Goal: Information Seeking & Learning: Find specific fact

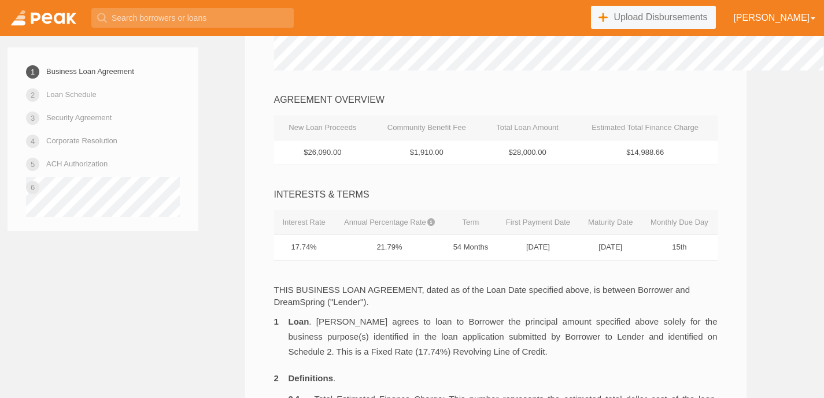
scroll to position [228, 0]
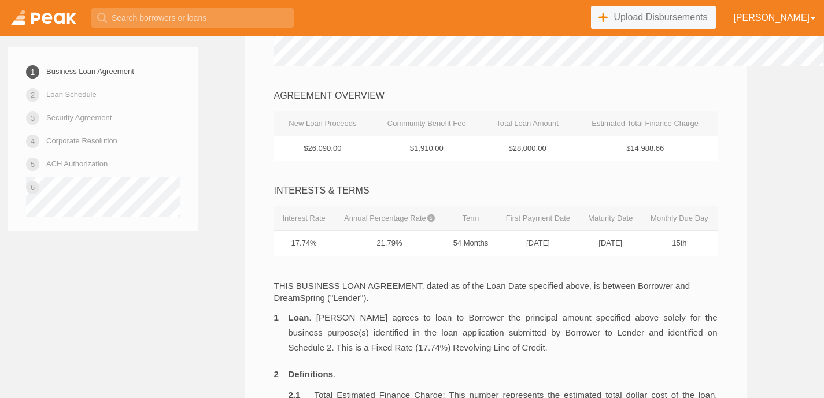
drag, startPoint x: 412, startPoint y: 154, endPoint x: 409, endPoint y: 149, distance: 6.5
click at [409, 149] on td "$1,910.00" at bounding box center [426, 148] width 110 height 25
drag, startPoint x: 533, startPoint y: 155, endPoint x: 528, endPoint y: 152, distance: 6.0
click at [528, 152] on td "$28,000.00" at bounding box center [527, 148] width 91 height 25
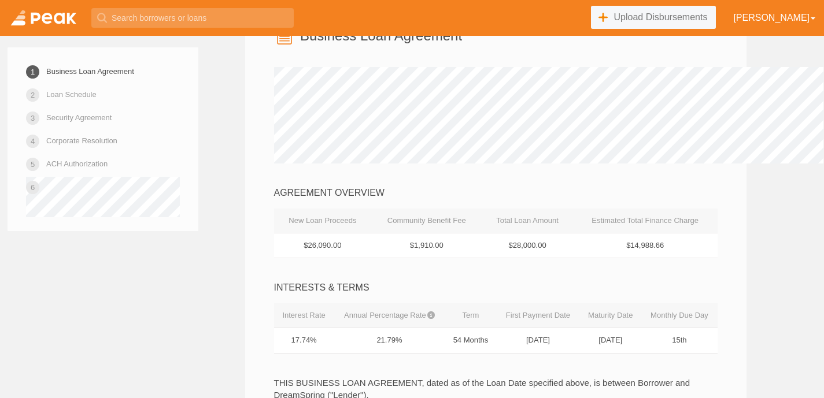
scroll to position [135, 0]
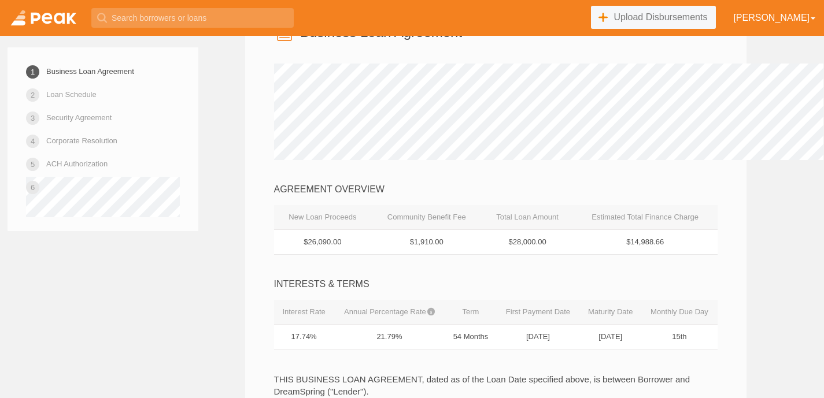
drag, startPoint x: 331, startPoint y: 244, endPoint x: 271, endPoint y: 239, distance: 60.3
click at [274, 239] on td "$26,090.00" at bounding box center [323, 242] width 98 height 25
copy td "$26,090.00"
drag, startPoint x: 399, startPoint y: 243, endPoint x: 448, endPoint y: 241, distance: 49.2
click at [448, 241] on td "$1,910.00" at bounding box center [426, 242] width 110 height 25
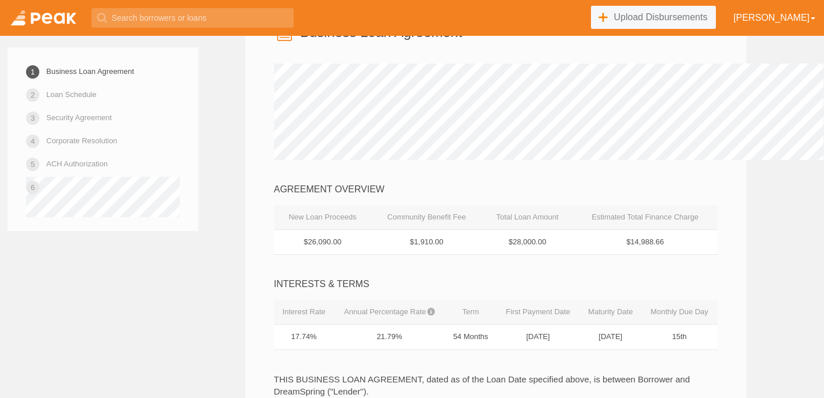
copy td "$1,910.00"
drag, startPoint x: 591, startPoint y: 243, endPoint x: 504, endPoint y: 243, distance: 87.3
click at [504, 243] on td "$28,000.00" at bounding box center [527, 242] width 91 height 25
copy td "$28,000.00"
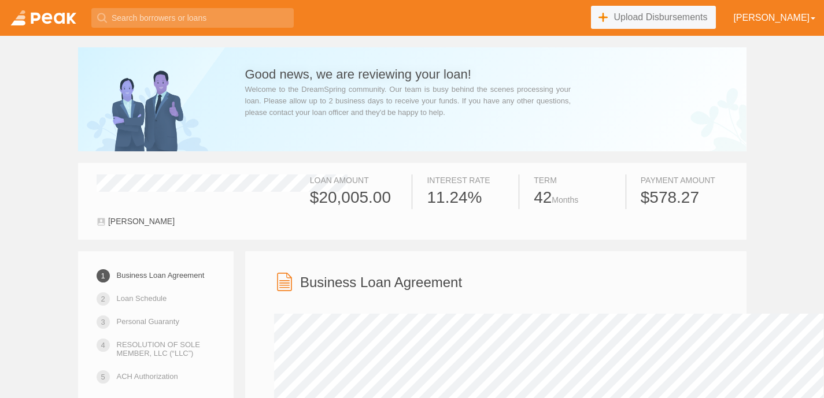
scroll to position [81, 0]
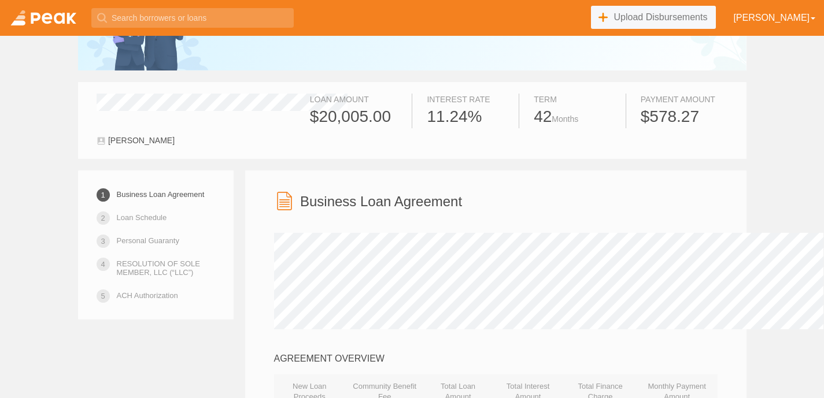
click at [64, 27] on link at bounding box center [43, 18] width 87 height 36
